Goal: Information Seeking & Learning: Learn about a topic

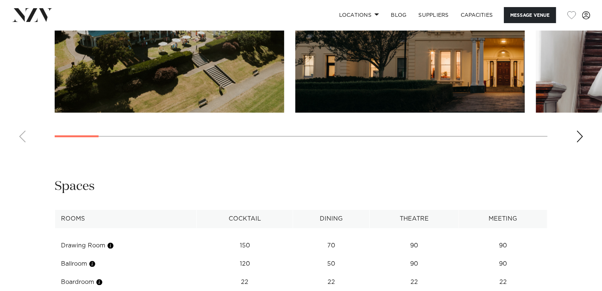
scroll to position [707, 0]
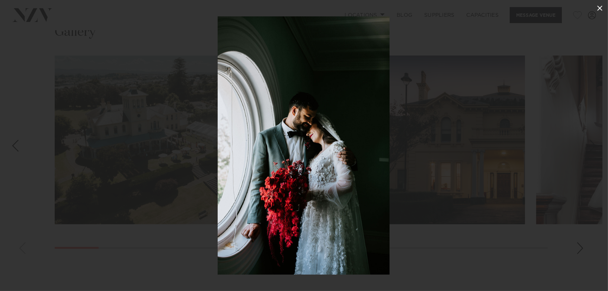
click at [598, 6] on icon at bounding box center [599, 8] width 9 height 9
